Goal: Check status: Check status

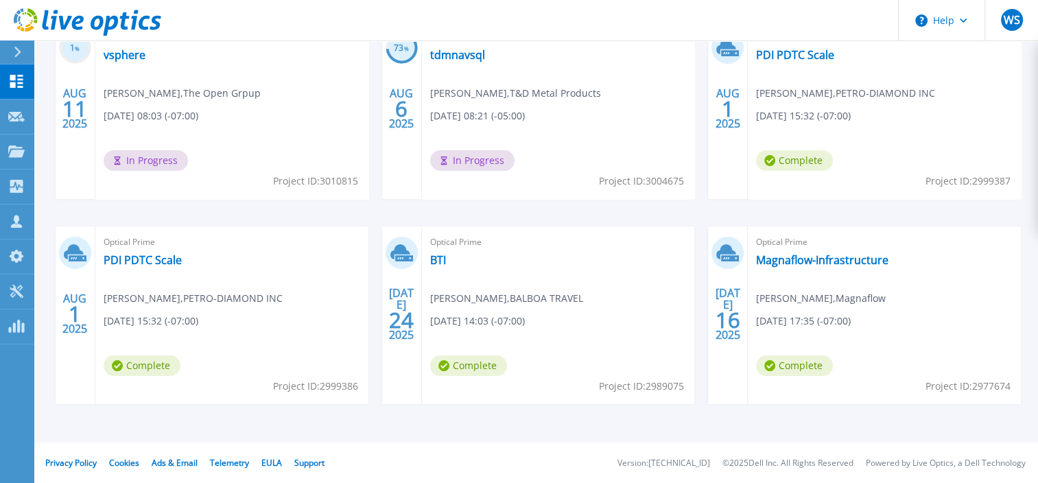
scroll to position [277, 0]
click at [439, 255] on link "BTI" at bounding box center [438, 259] width 16 height 14
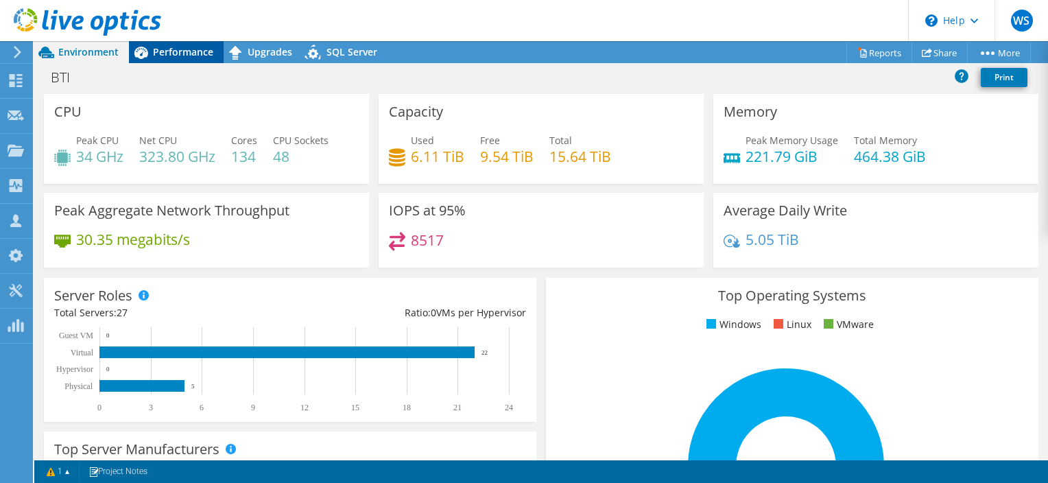
click at [168, 45] on span "Performance" at bounding box center [183, 51] width 60 height 13
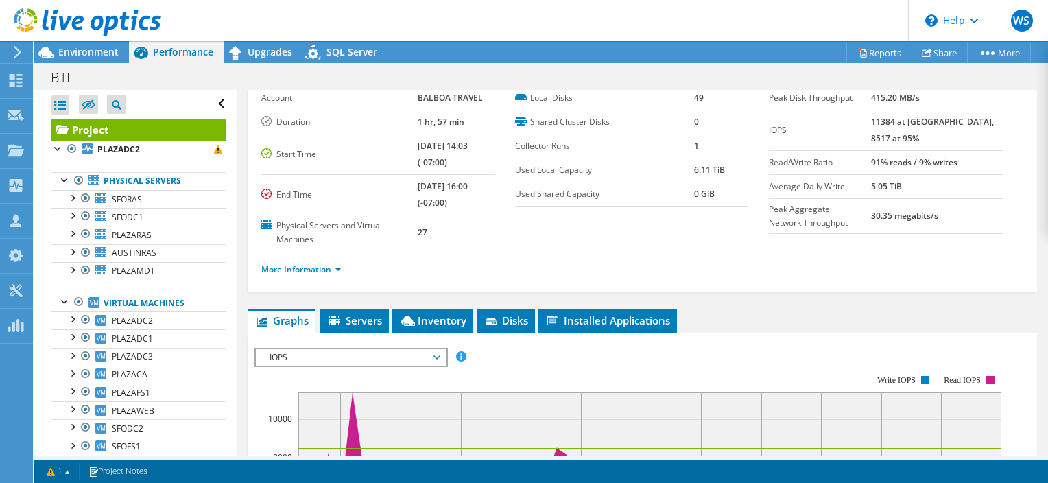
scroll to position [137, 0]
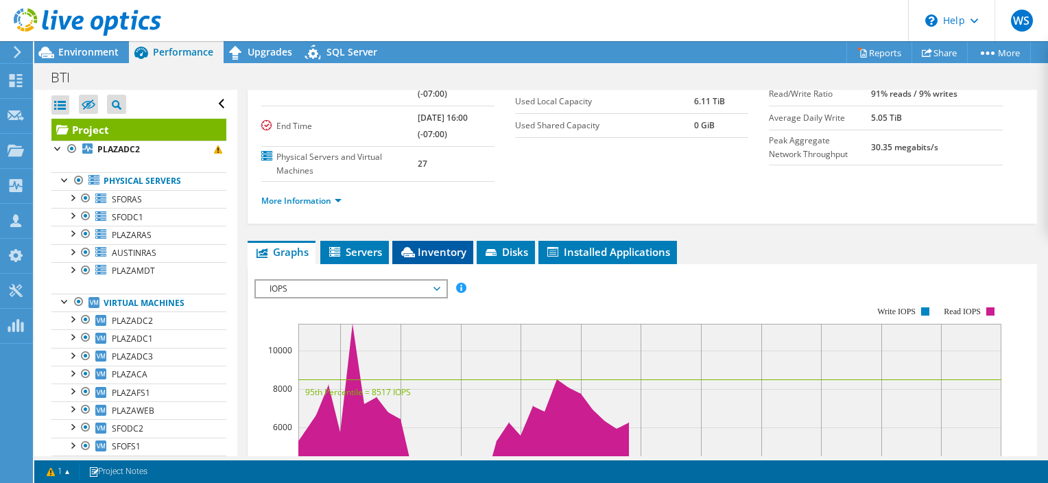
click at [449, 248] on span "Inventory" at bounding box center [432, 252] width 67 height 14
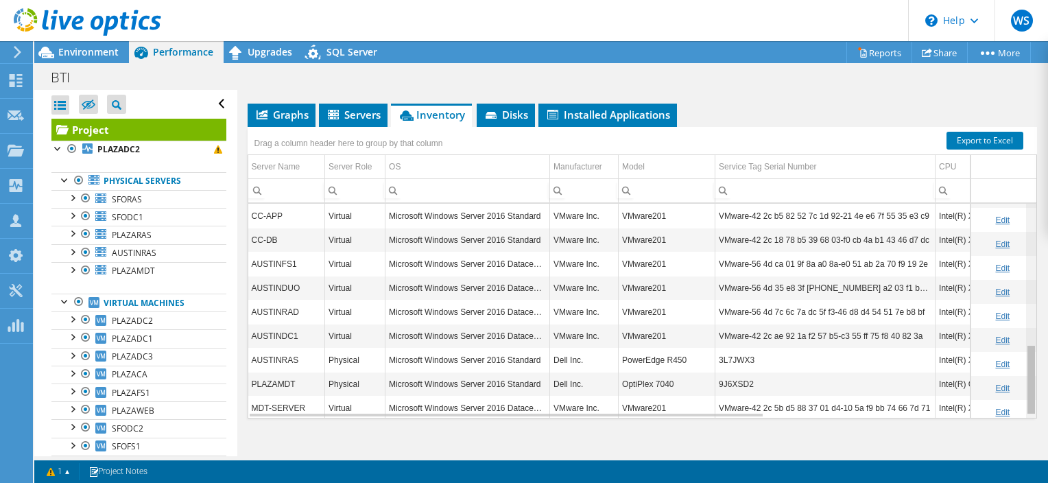
scroll to position [436, 0]
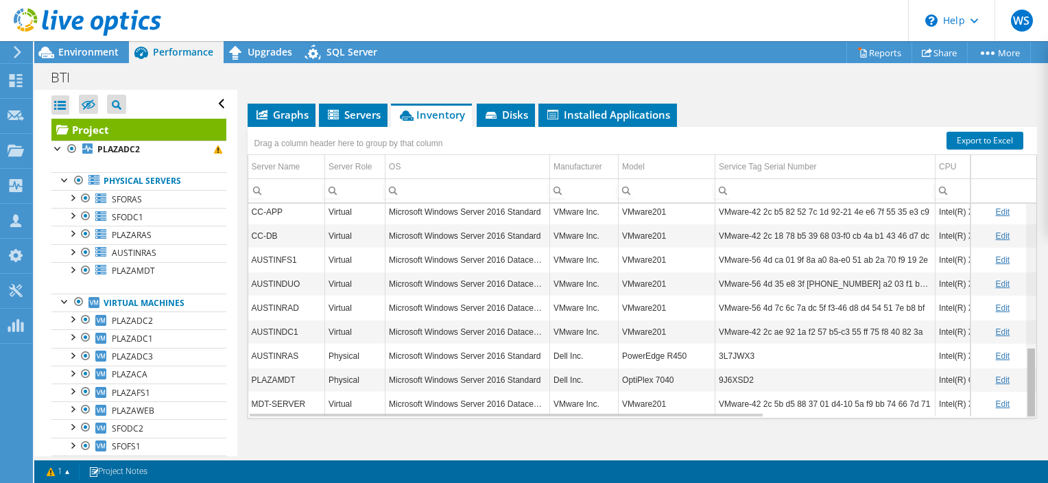
drag, startPoint x: 1023, startPoint y: 258, endPoint x: 1045, endPoint y: 420, distance: 163.4
click at [1045, 420] on body "WS Partner Team Member [PERSON_NAME] [EMAIL_ADDRESS][DOMAIN_NAME] CDW My Profil…" at bounding box center [524, 241] width 1048 height 483
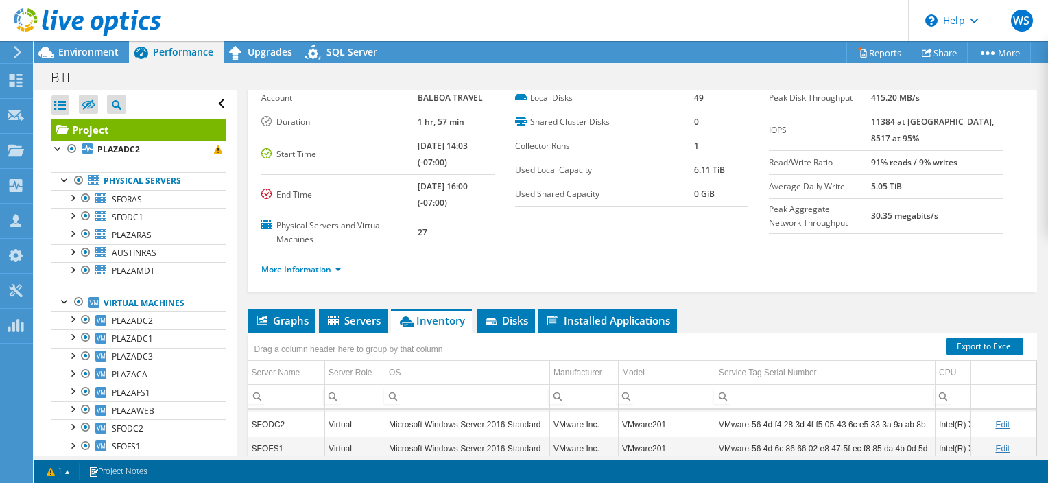
scroll to position [0, 0]
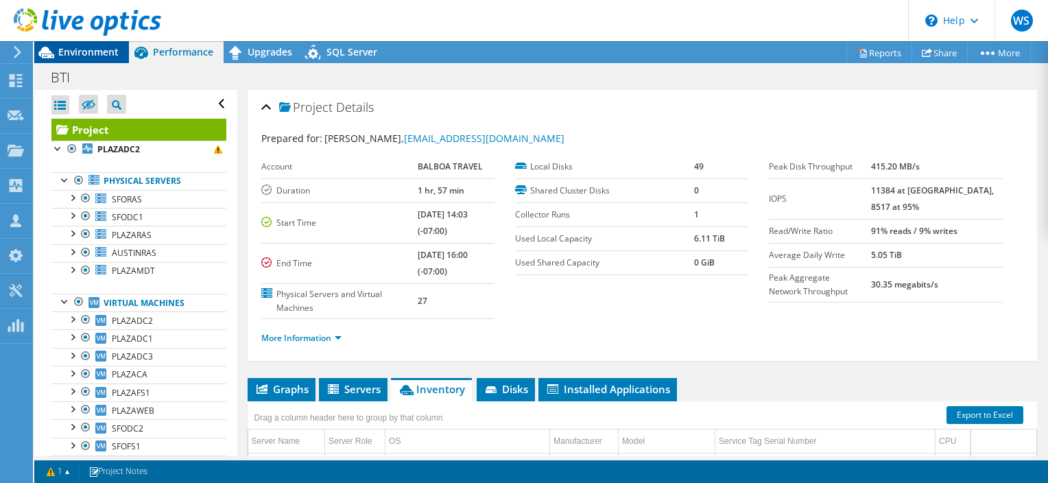
click at [86, 48] on span "Environment" at bounding box center [88, 51] width 60 height 13
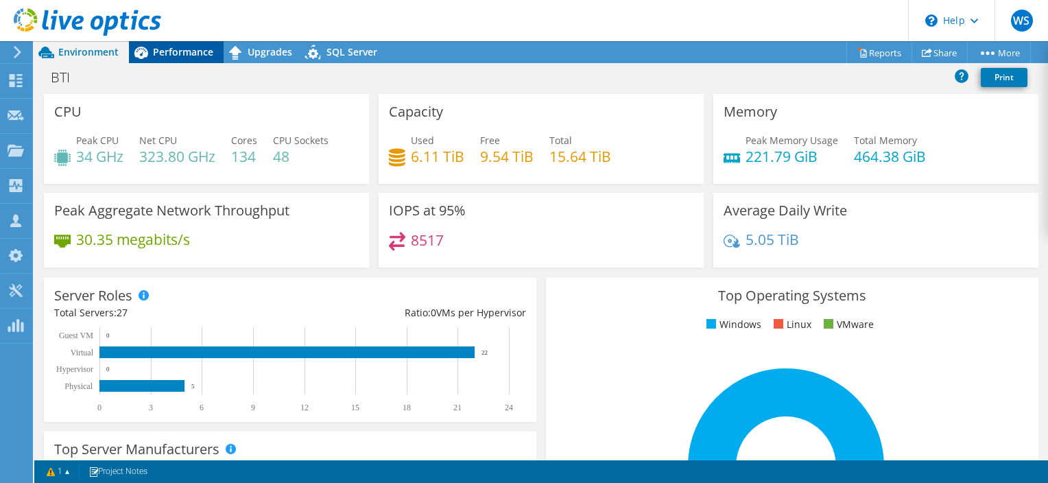
click at [180, 51] on span "Performance" at bounding box center [183, 51] width 60 height 13
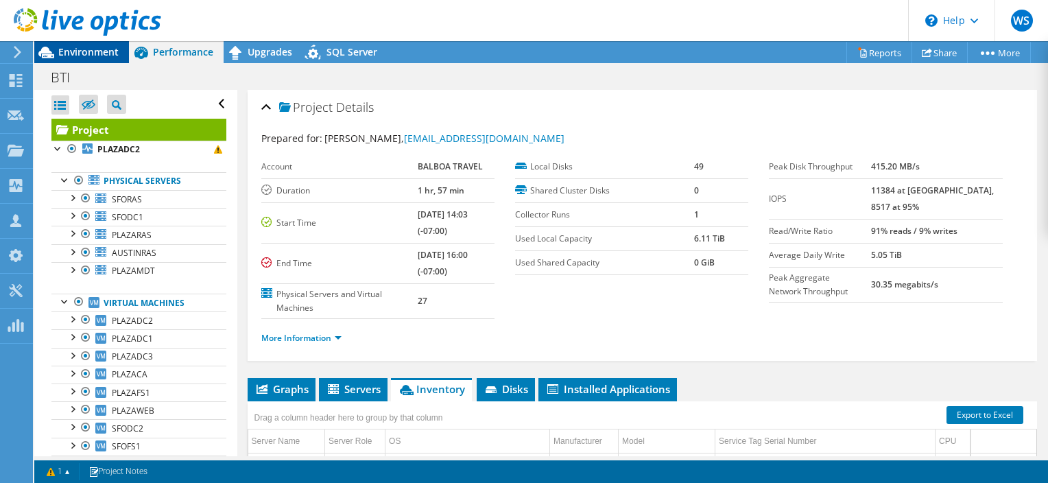
click at [90, 47] on span "Environment" at bounding box center [88, 51] width 60 height 13
